Goal: Information Seeking & Learning: Find specific fact

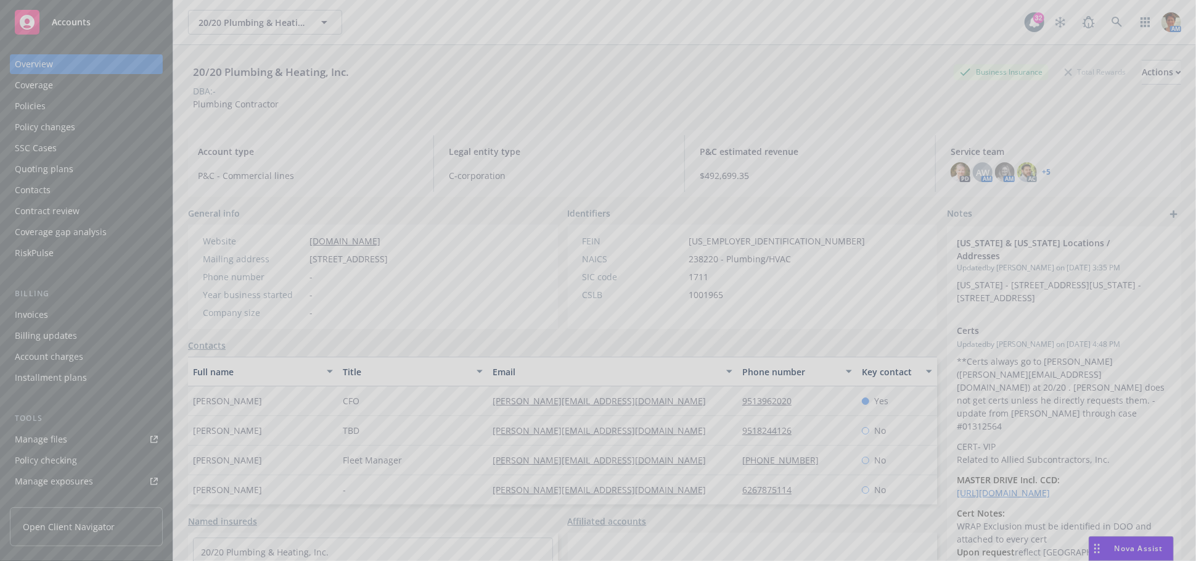
click at [1098, 17] on div at bounding box center [598, 280] width 1196 height 561
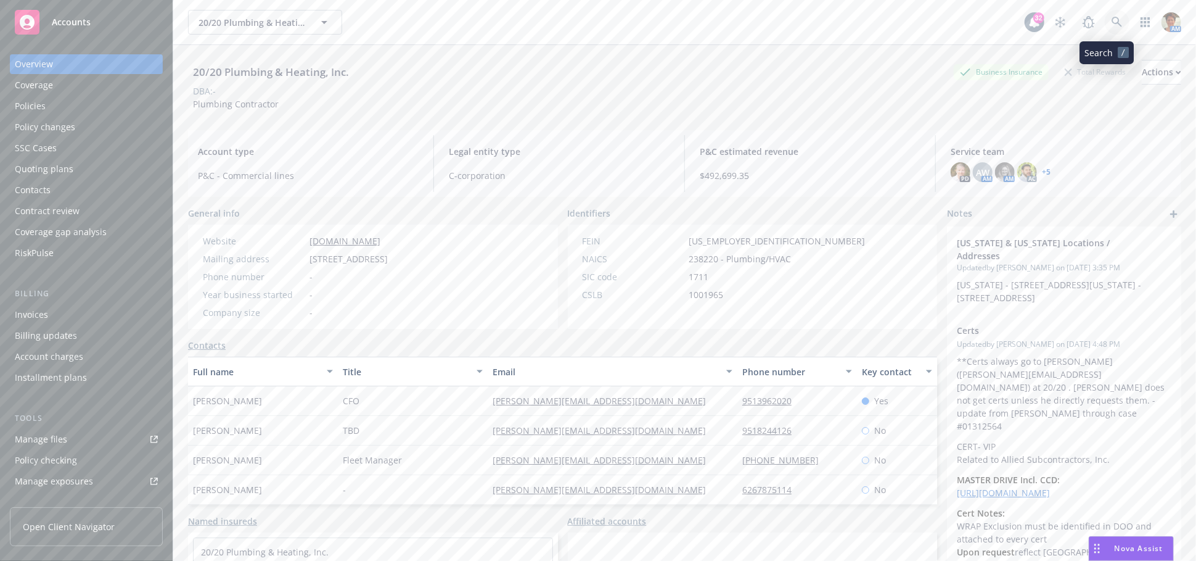
click at [1112, 26] on icon at bounding box center [1117, 22] width 11 height 11
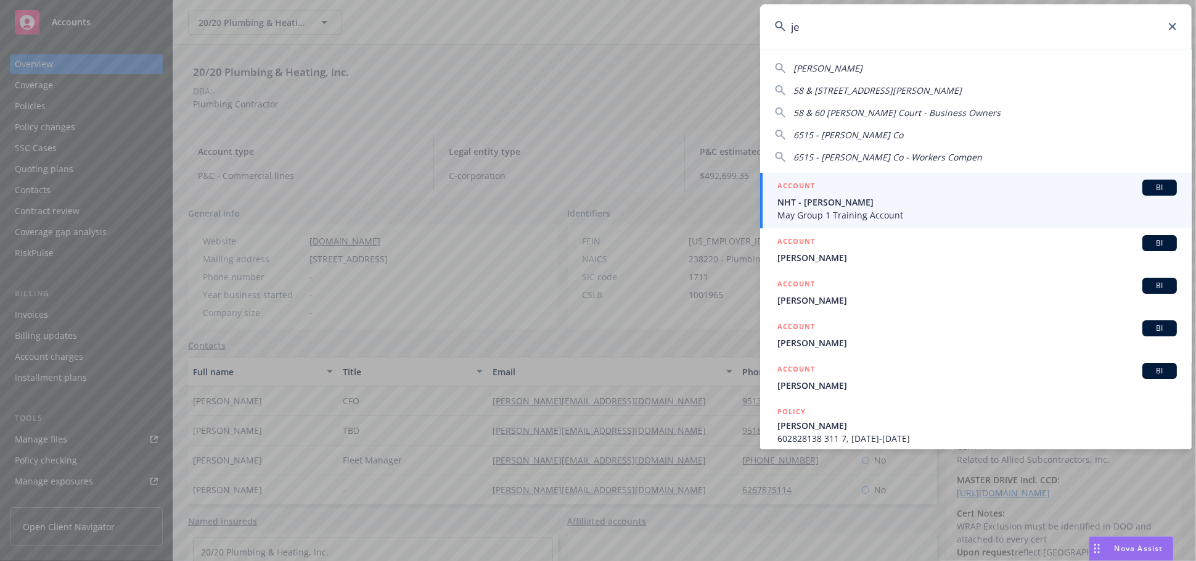
type input "j"
